Goal: Information Seeking & Learning: Check status

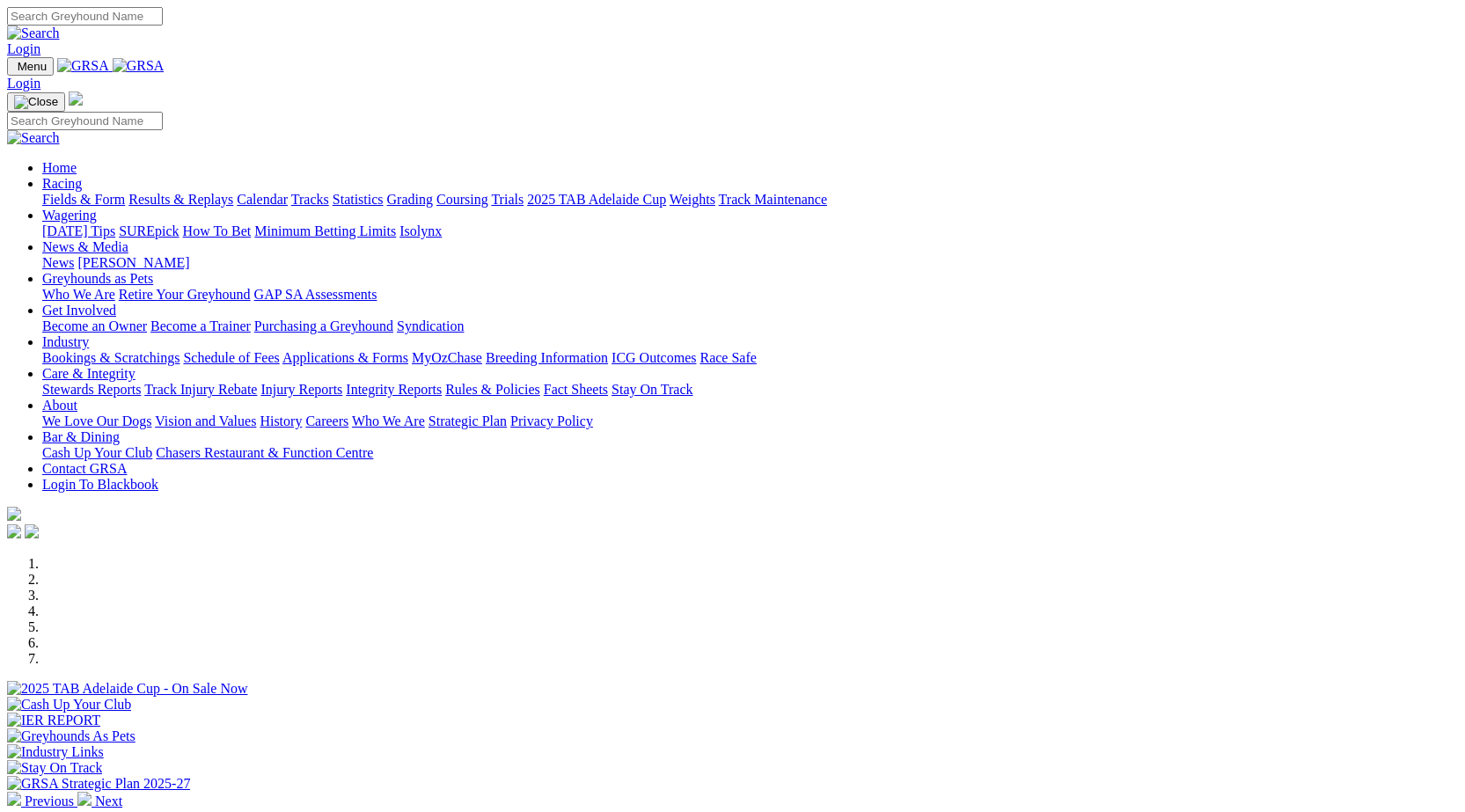
click at [82, 176] on link "Racing" at bounding box center [61, 183] width 39 height 15
click at [233, 192] on link "Results & Replays" at bounding box center [180, 200] width 105 height 15
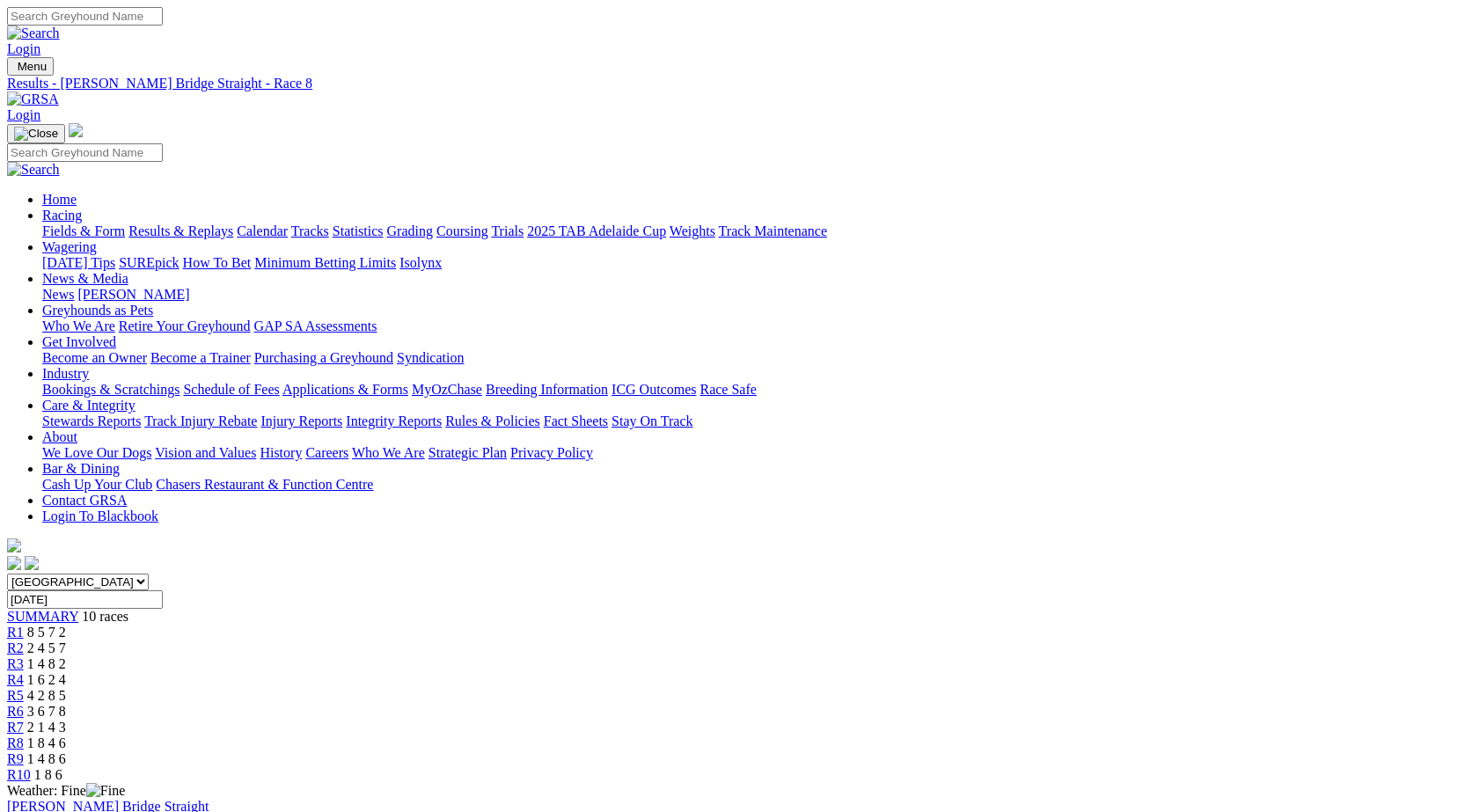
click at [24, 720] on link "R7" at bounding box center [14, 728] width 16 height 15
click at [24, 704] on link "R6" at bounding box center [14, 711] width 16 height 15
click at [24, 688] on link "R5" at bounding box center [14, 696] width 16 height 15
